Goal: Task Accomplishment & Management: Complete application form

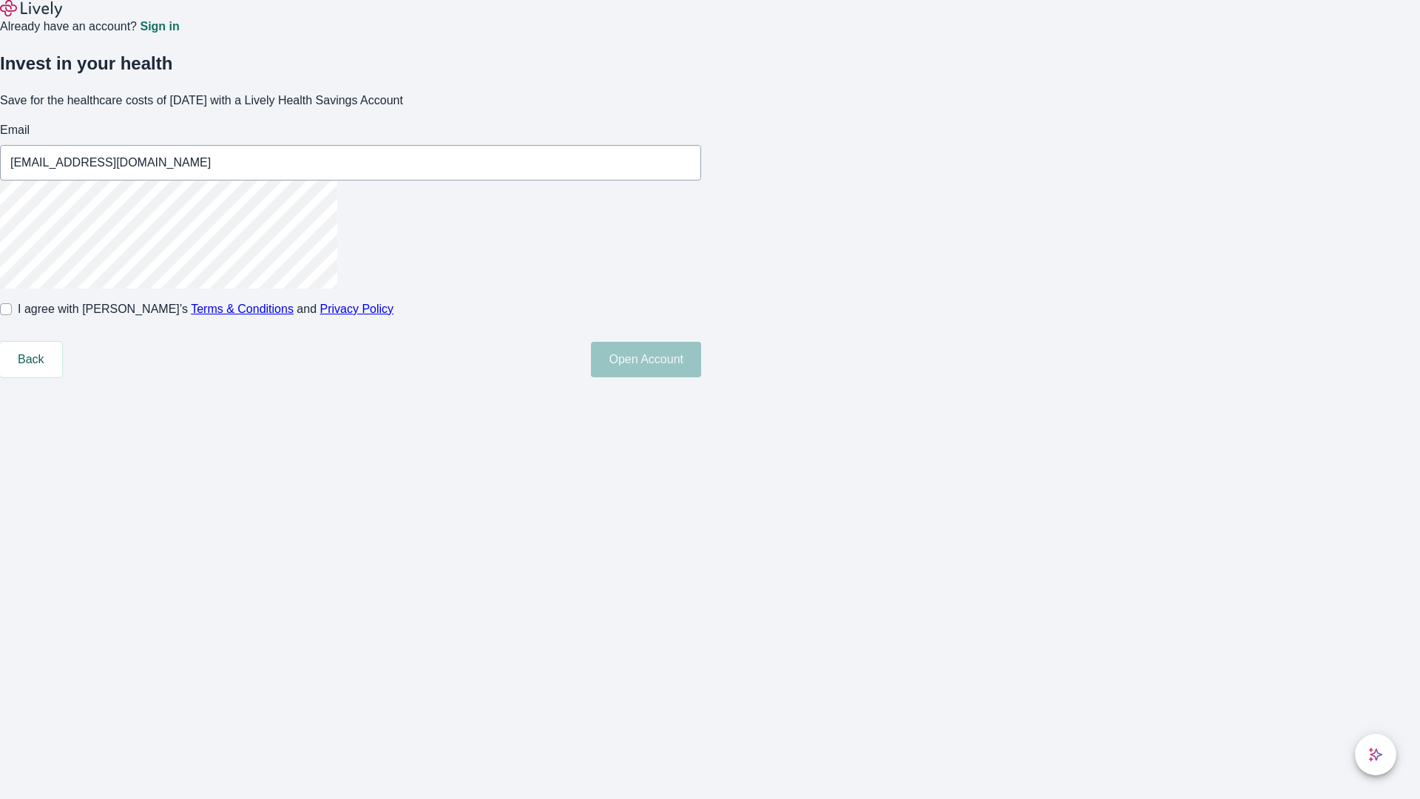
click at [12, 315] on input "I agree with Lively’s Terms & Conditions and Privacy Policy" at bounding box center [6, 309] width 12 height 12
checkbox input "true"
click at [701, 377] on button "Open Account" at bounding box center [646, 360] width 110 height 36
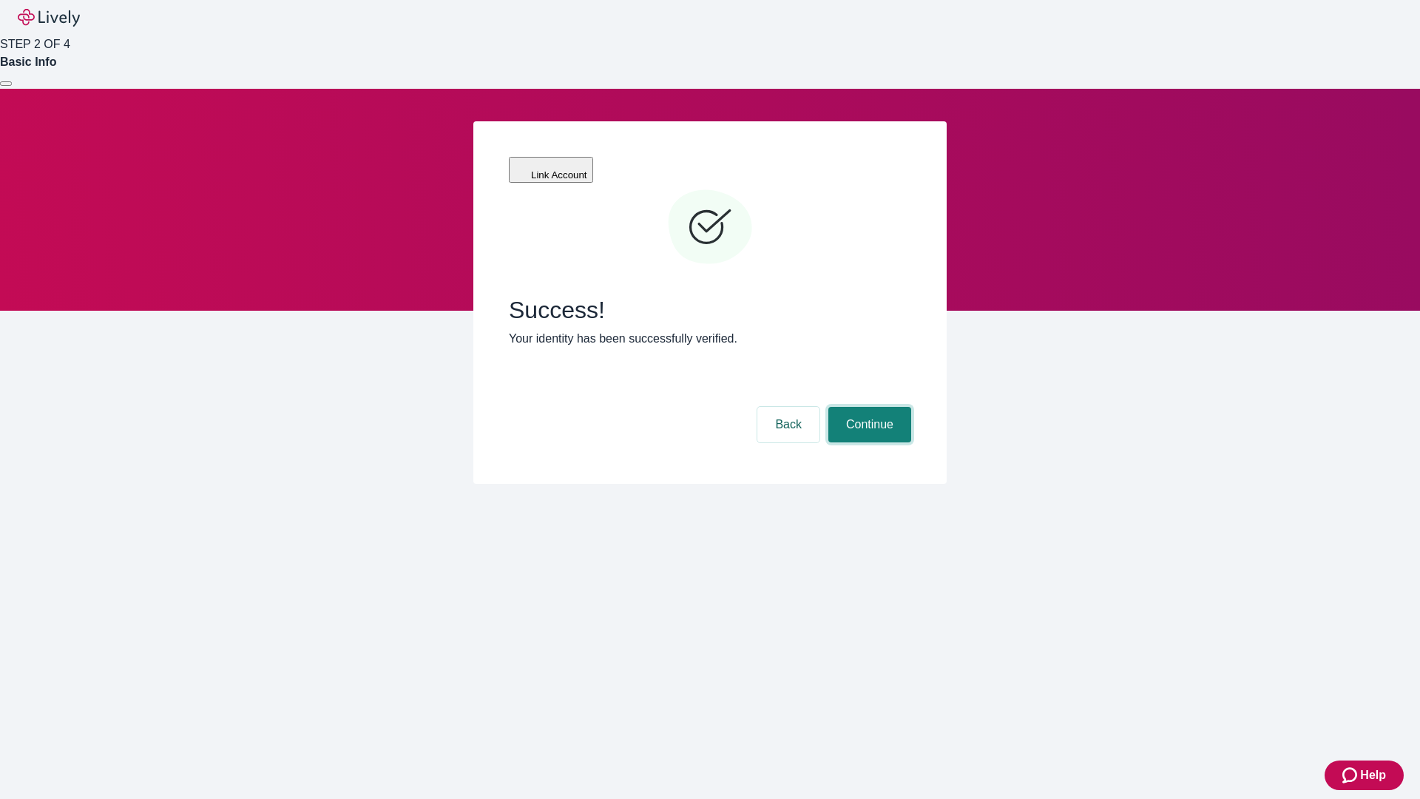
click at [868, 407] on button "Continue" at bounding box center [869, 425] width 83 height 36
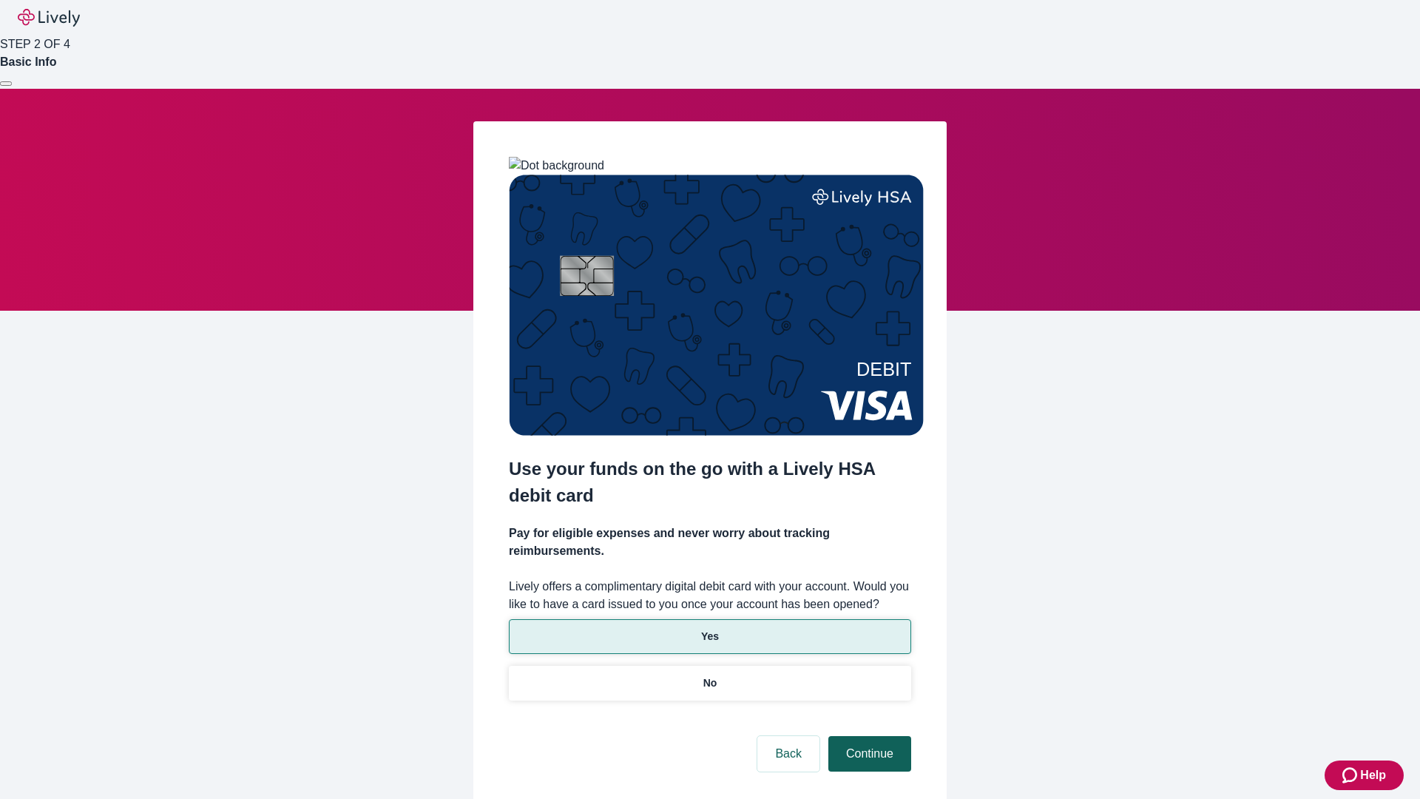
click at [709, 629] on p "Yes" at bounding box center [710, 637] width 18 height 16
click at [868, 736] on button "Continue" at bounding box center [869, 754] width 83 height 36
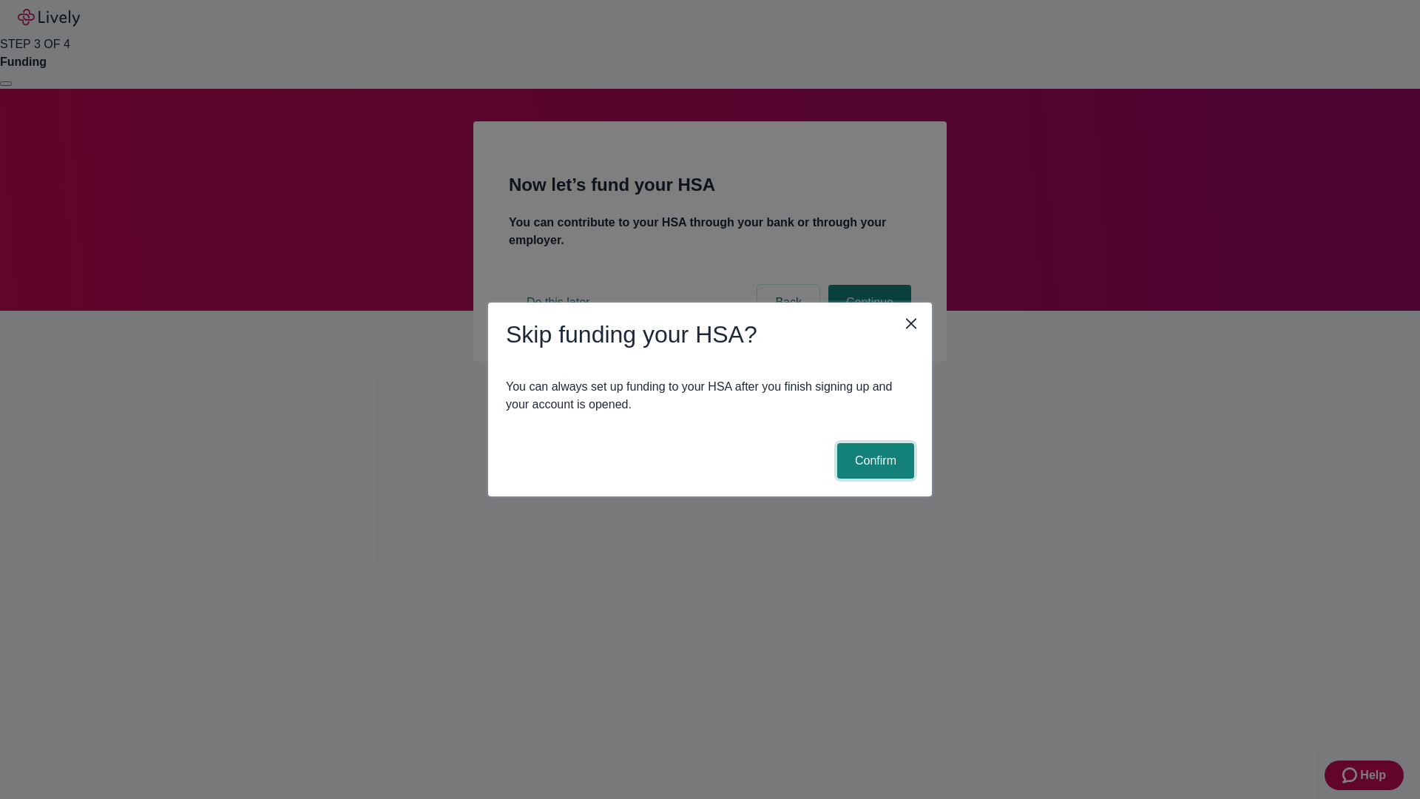
click at [873, 461] on button "Confirm" at bounding box center [875, 461] width 77 height 36
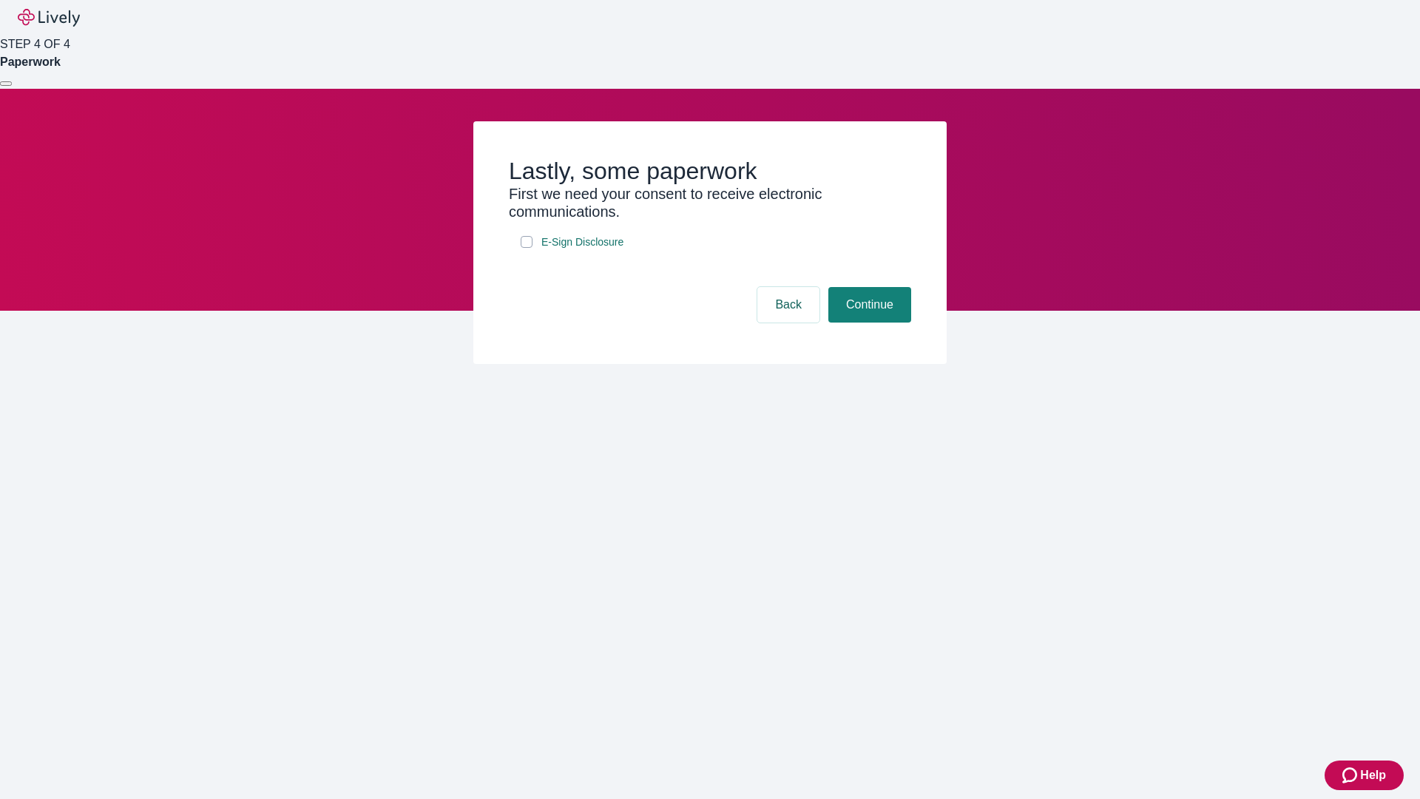
click at [527, 248] on input "E-Sign Disclosure" at bounding box center [527, 242] width 12 height 12
checkbox input "true"
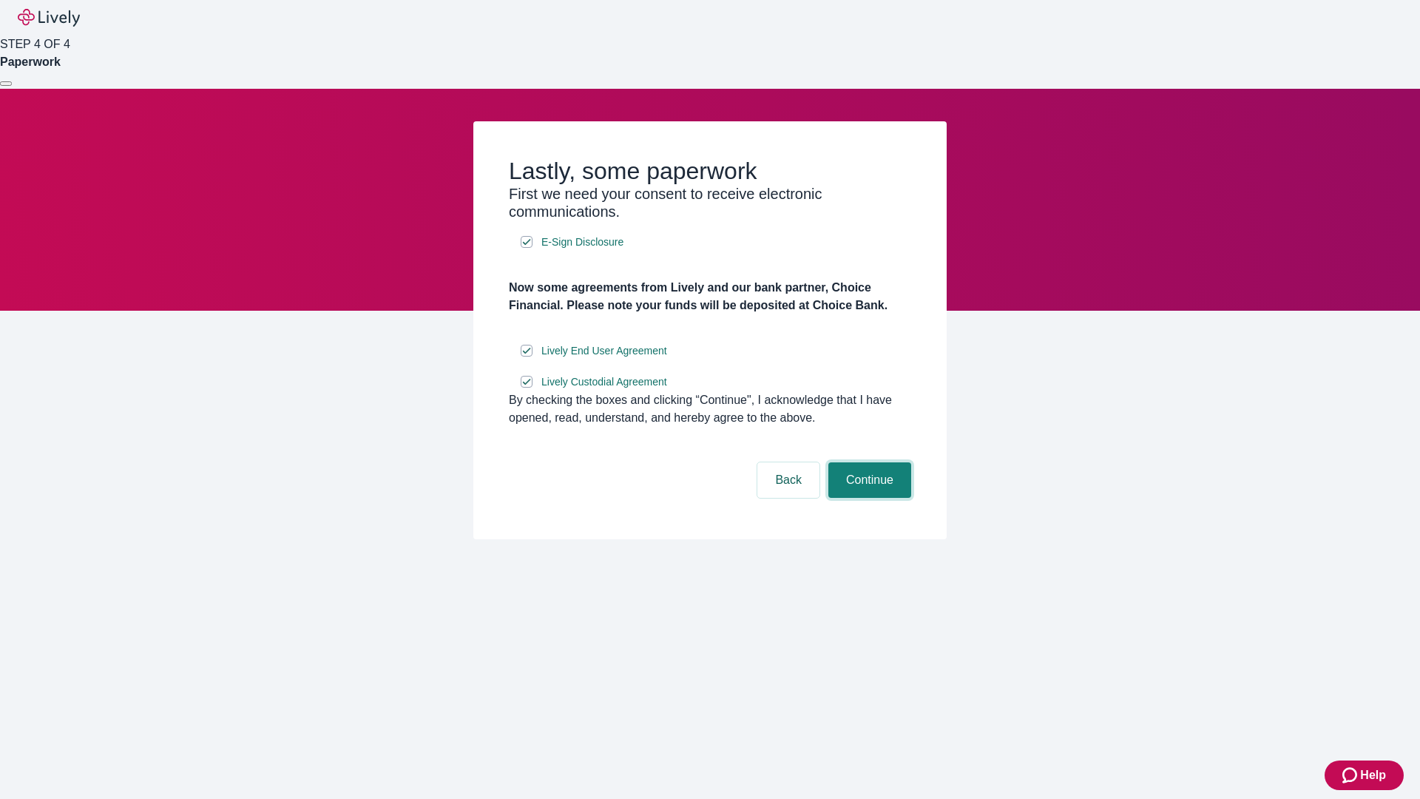
click at [868, 498] on button "Continue" at bounding box center [869, 480] width 83 height 36
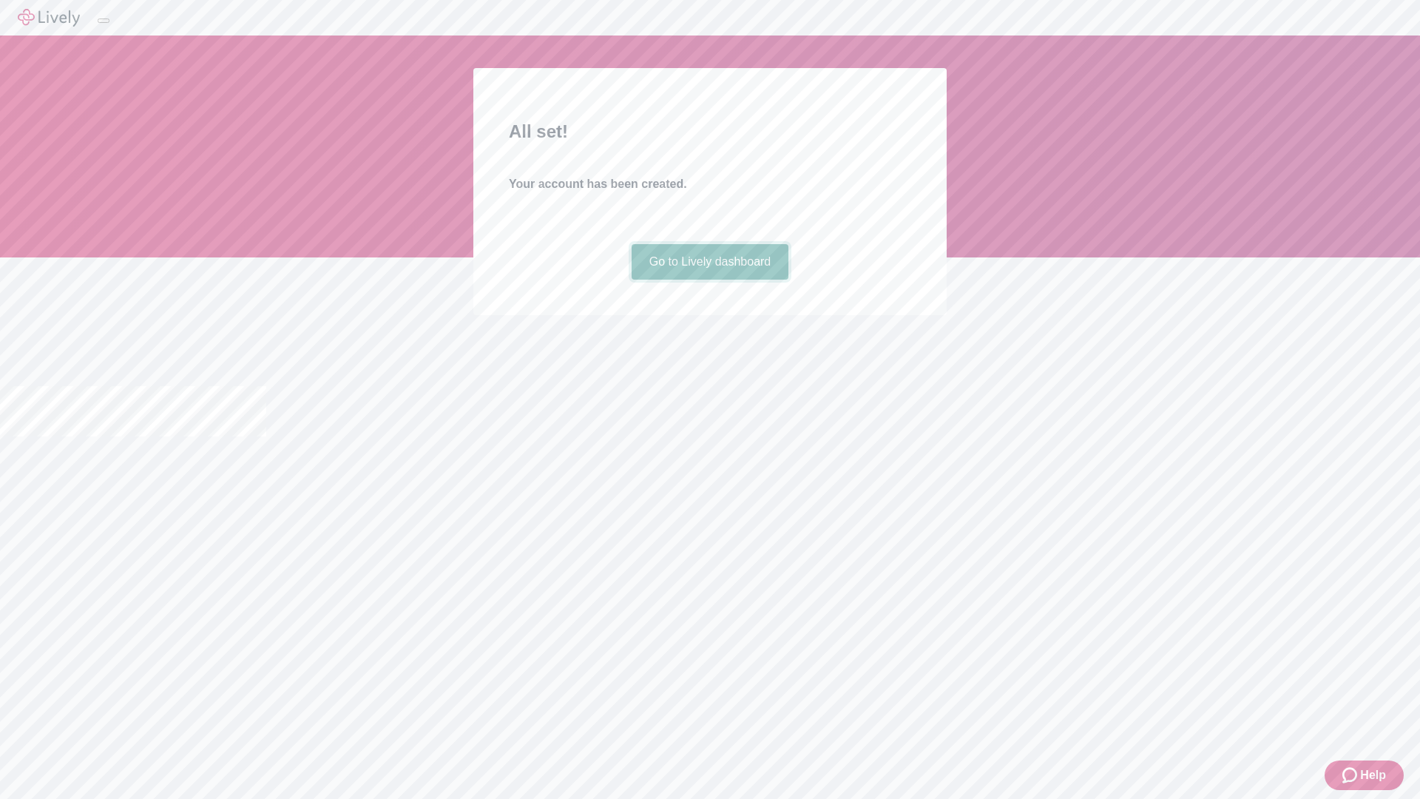
click at [709, 280] on link "Go to Lively dashboard" at bounding box center [711, 262] width 158 height 36
